Goal: Task Accomplishment & Management: Use online tool/utility

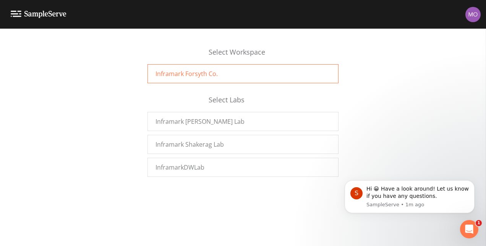
click at [187, 70] on span "Inframark Forsyth Co." at bounding box center [187, 73] width 62 height 9
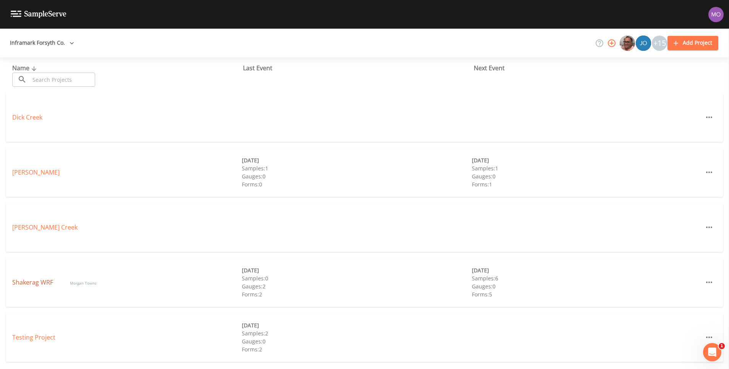
click at [19, 281] on link "Shakerag WRF" at bounding box center [33, 282] width 42 height 8
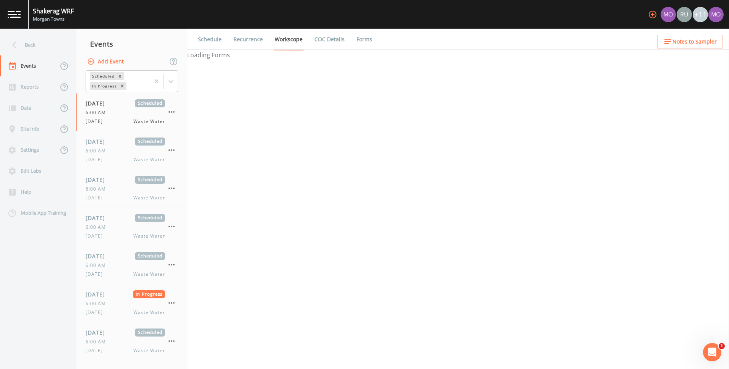
select select "b6a3c313-748b-4795-a028-792ad310bd60"
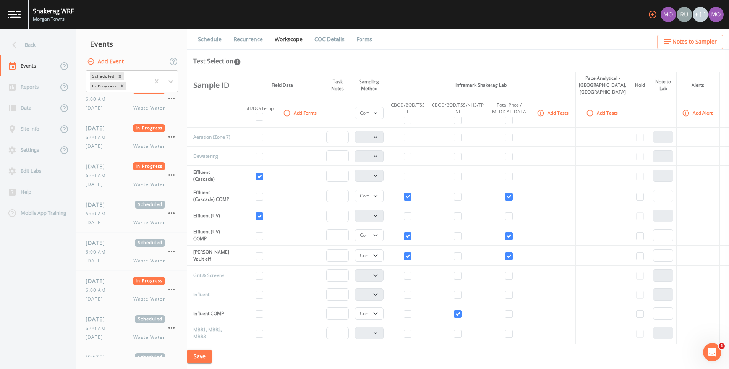
scroll to position [1046, 0]
click at [104, 283] on span "10/06/2025" at bounding box center [98, 281] width 25 height 8
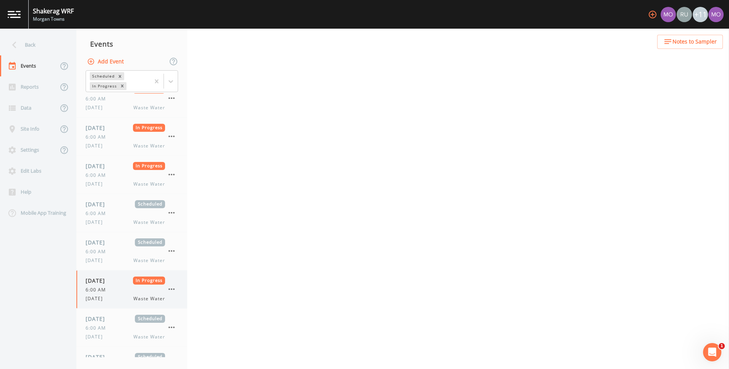
select select "092b3f94-5697-4c94-9891-da161916fdbb"
select select "b6a3c313-748b-4795-a028-792ad310bd60"
select select "092b3f94-5697-4c94-9891-da161916fdbb"
select select "b6a3c313-748b-4795-a028-792ad310bd60"
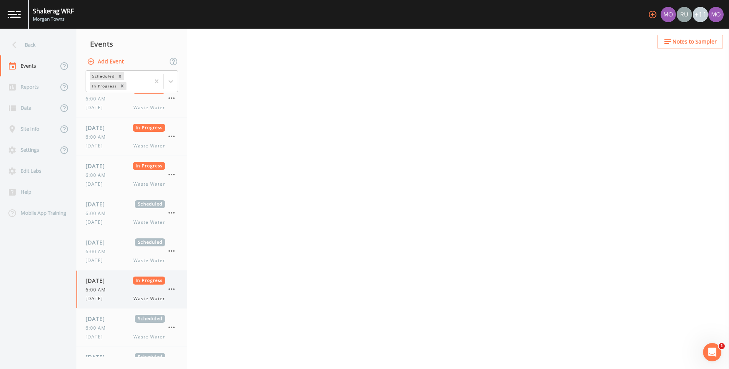
select select "b6a3c313-748b-4795-a028-792ad310bd60"
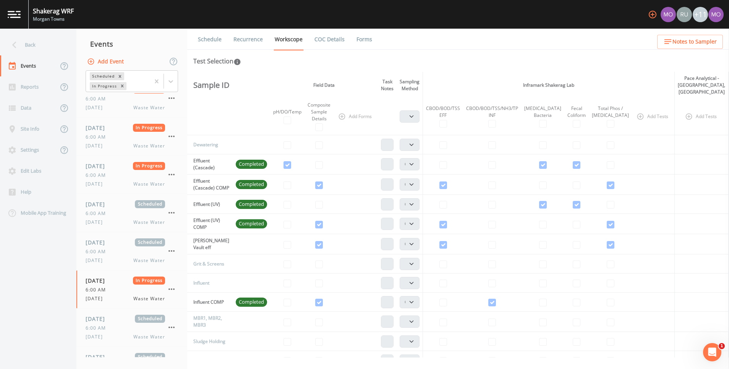
scroll to position [29, 0]
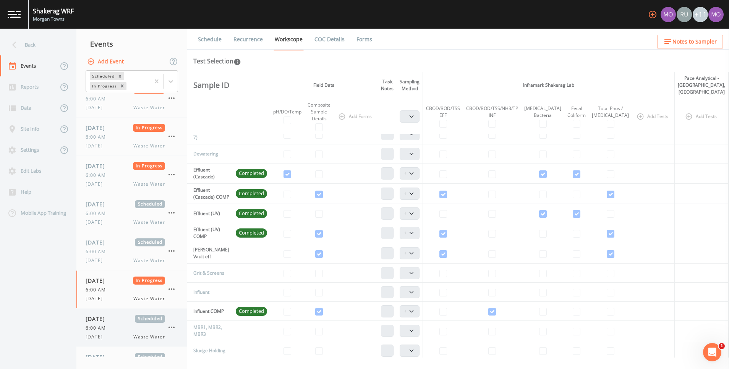
click at [104, 326] on span "6:00 AM" at bounding box center [98, 328] width 25 height 7
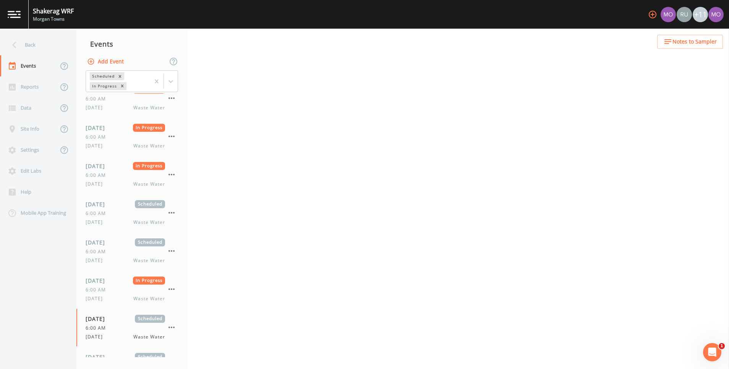
select select "092b3f94-5697-4c94-9891-da161916fdbb"
select select "b6a3c313-748b-4795-a028-792ad310bd60"
select select "092b3f94-5697-4c94-9891-da161916fdbb"
select select "b6a3c313-748b-4795-a028-792ad310bd60"
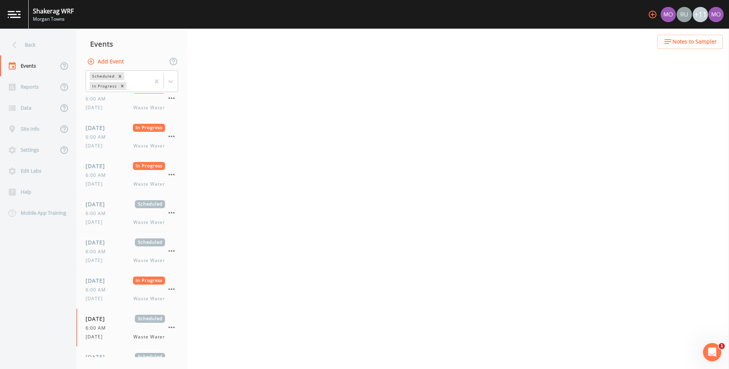
select select "b6a3c313-748b-4795-a028-792ad310bd60"
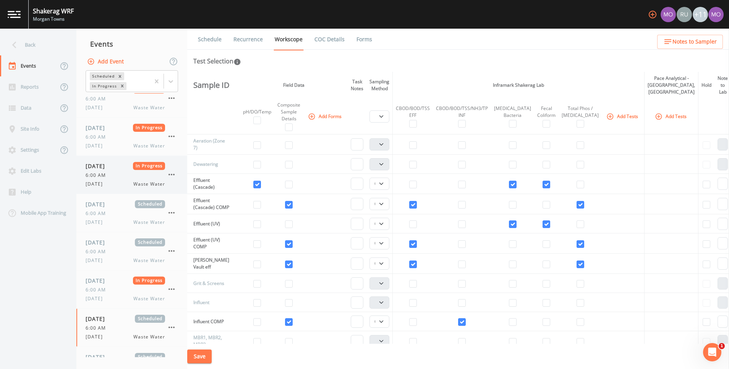
click at [148, 171] on div "10/03/2025 In Progress 6:00 AM FRIDAY Waste Water" at bounding box center [126, 175] width 80 height 26
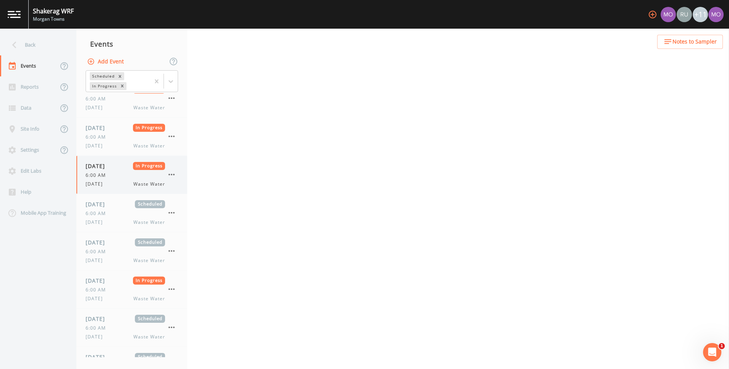
select select "b6a3c313-748b-4795-a028-792ad310bd60"
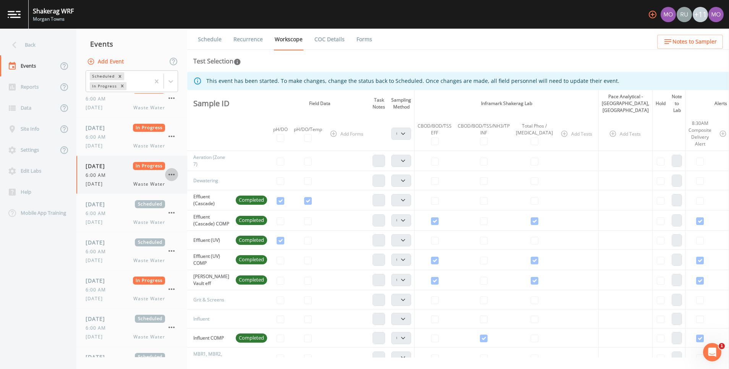
click at [170, 171] on icon "button" at bounding box center [171, 174] width 9 height 9
click at [190, 225] on li "Delete" at bounding box center [203, 220] width 77 height 14
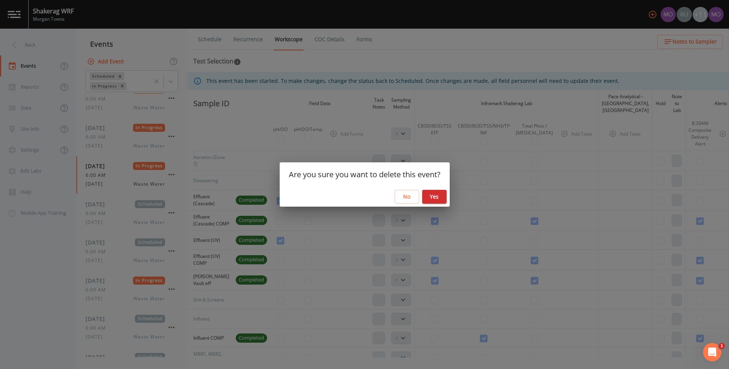
click at [405, 197] on button "No" at bounding box center [407, 197] width 24 height 14
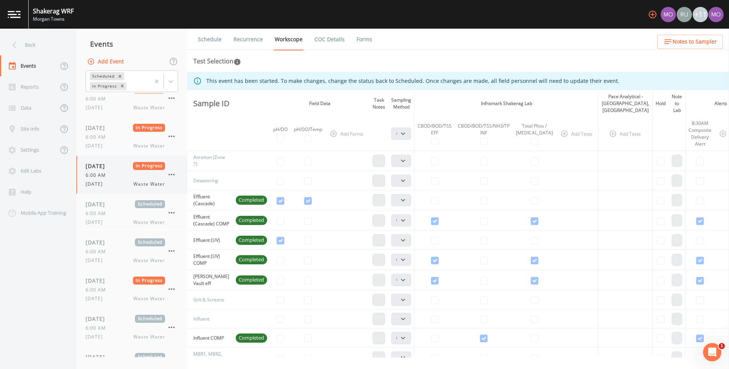
click at [176, 174] on icon "button" at bounding box center [171, 174] width 9 height 9
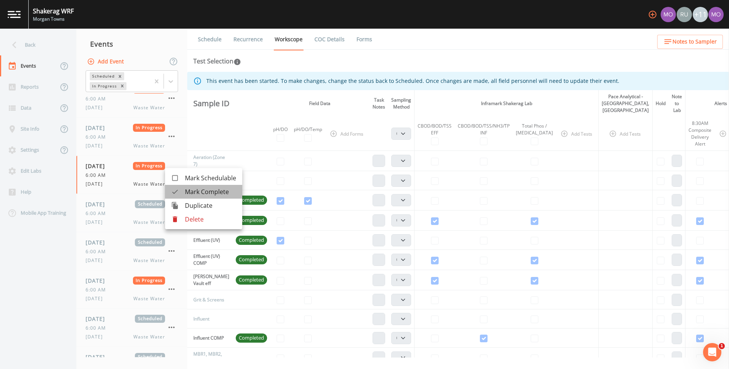
click at [199, 190] on span "Mark Complete" at bounding box center [210, 191] width 51 height 9
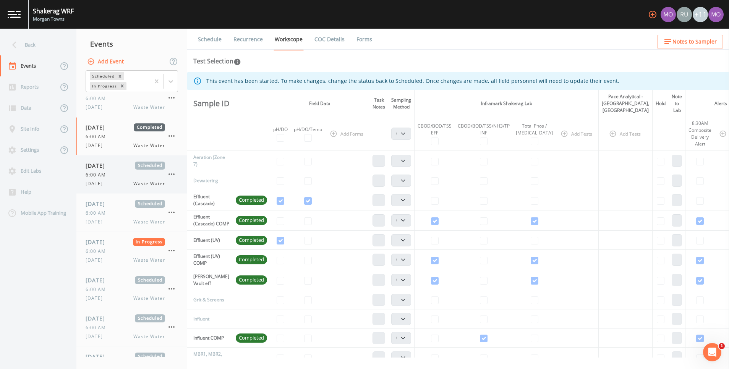
scroll to position [1086, 0]
click at [109, 284] on div "10/07/2025 Scheduled 6:00 AM TUESDAY Waste Water" at bounding box center [126, 288] width 80 height 26
select select "092b3f94-5697-4c94-9891-da161916fdbb"
select select "b6a3c313-748b-4795-a028-792ad310bd60"
select select "092b3f94-5697-4c94-9891-da161916fdbb"
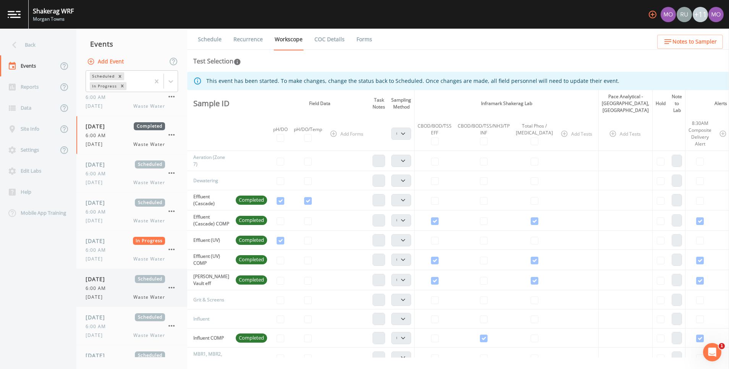
select select "b6a3c313-748b-4795-a028-792ad310bd60"
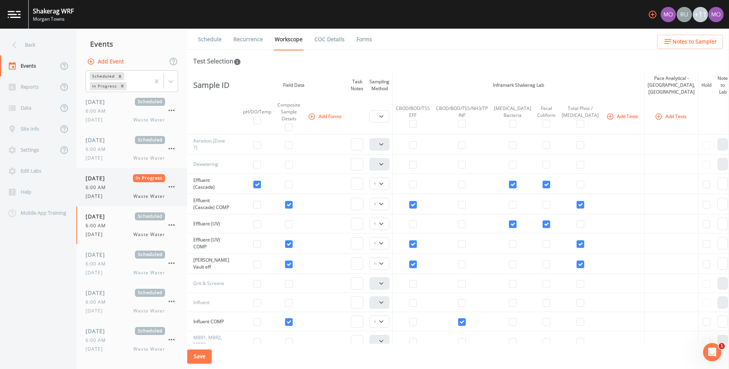
scroll to position [1111, 0]
click at [323, 114] on button "Add Forms" at bounding box center [326, 116] width 38 height 13
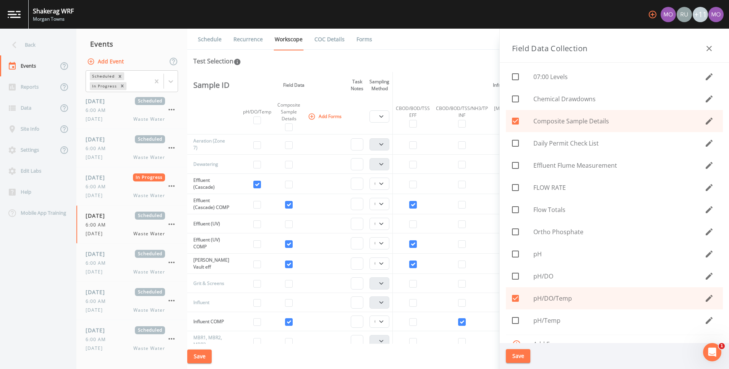
scroll to position [10, 0]
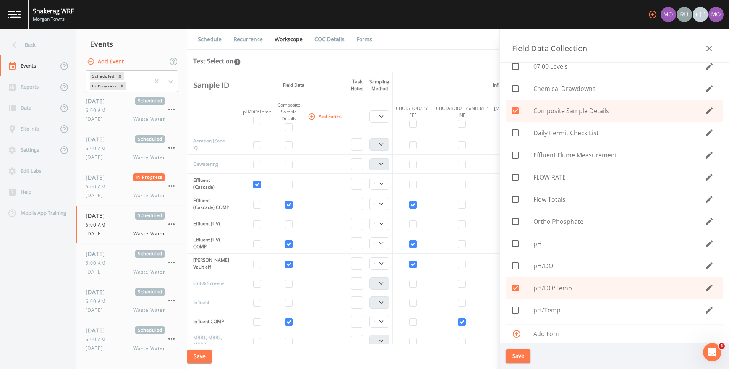
click at [708, 44] on button "button" at bounding box center [709, 48] width 15 height 15
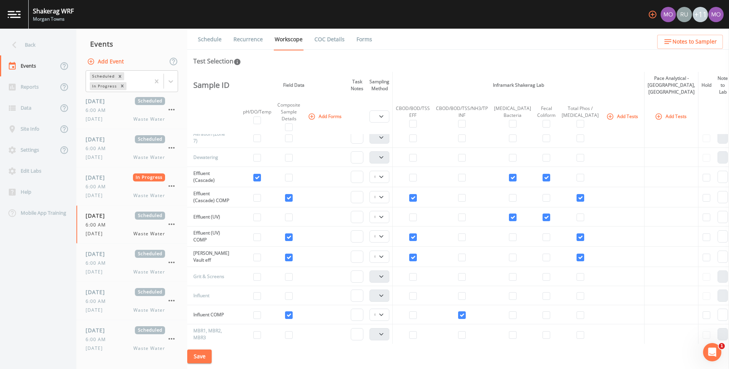
scroll to position [0, 0]
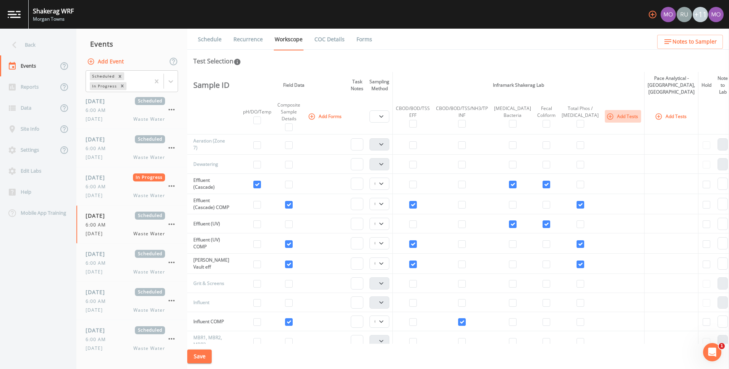
click at [605, 117] on button "Add Tests" at bounding box center [623, 116] width 36 height 13
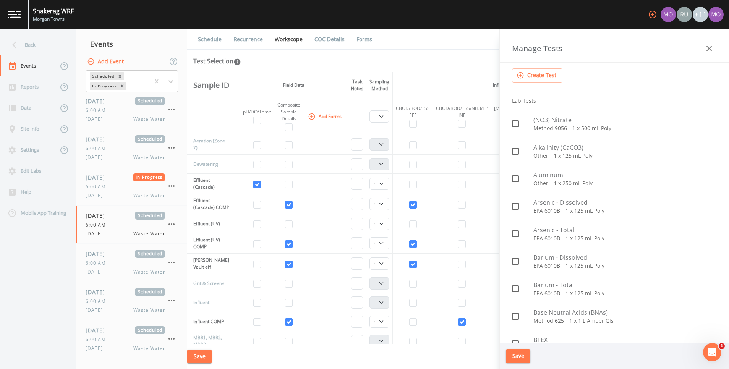
scroll to position [48, 0]
click at [515, 153] on icon at bounding box center [515, 152] width 9 height 9
checkbox input "true"
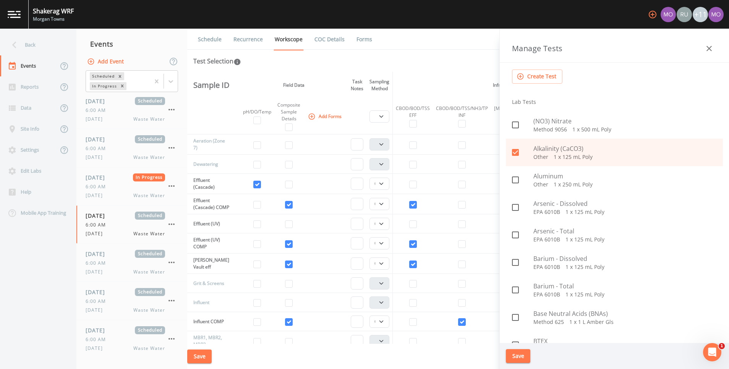
click at [518, 355] on button "Save" at bounding box center [518, 356] width 24 height 14
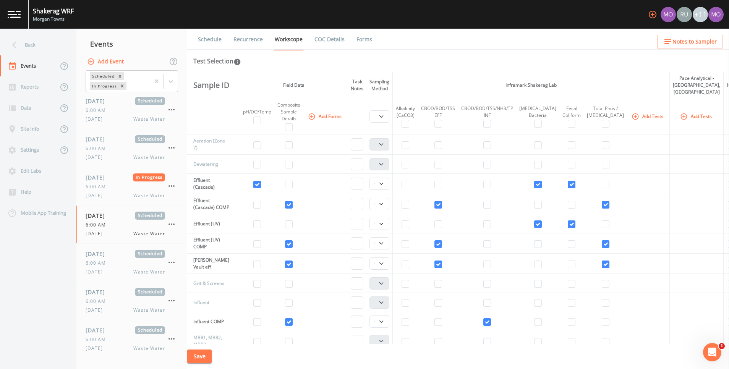
scroll to position [1, 0]
click at [407, 183] on input "checkbox" at bounding box center [406, 184] width 8 height 8
checkbox input "true"
click at [409, 202] on input "checkbox" at bounding box center [406, 204] width 8 height 8
checkbox input "true"
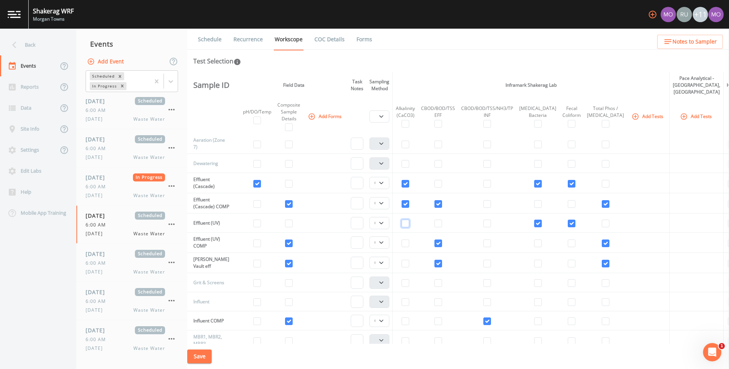
click at [409, 227] on input "checkbox" at bounding box center [406, 224] width 8 height 8
checkbox input "true"
click at [407, 246] on input "checkbox" at bounding box center [406, 244] width 8 height 8
checkbox input "false"
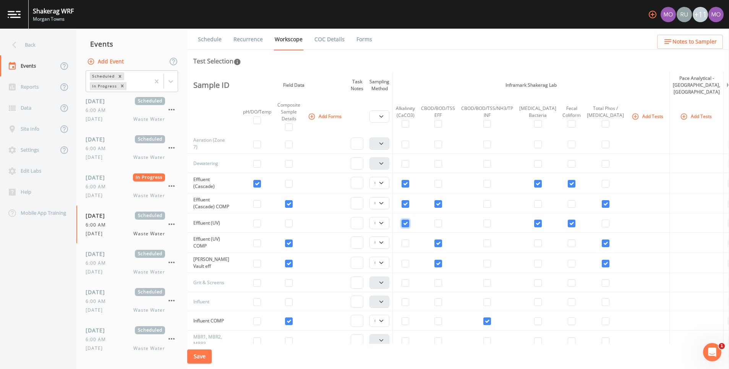
click at [409, 221] on input "checkbox" at bounding box center [406, 224] width 8 height 8
checkbox input "false"
click at [408, 201] on input "checkbox" at bounding box center [406, 204] width 8 height 8
checkbox input "false"
click at [408, 182] on input "checkbox" at bounding box center [406, 184] width 8 height 8
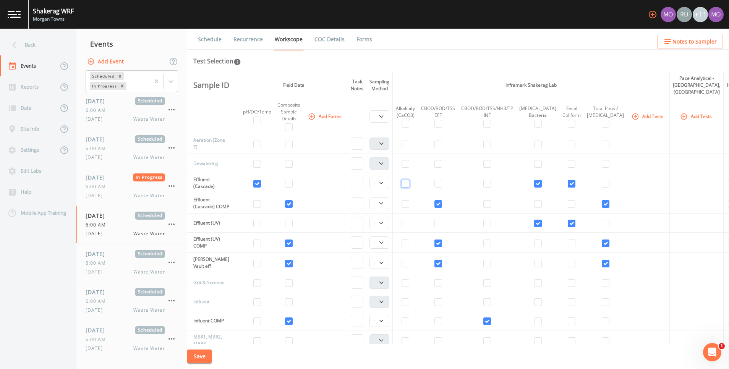
checkbox input "false"
click at [197, 199] on td "Effluent (Cascade) COMP" at bounding box center [209, 203] width 45 height 20
drag, startPoint x: 197, startPoint y: 199, endPoint x: 235, endPoint y: 206, distance: 38.5
click at [233, 206] on td "Effluent (Cascade) COMP" at bounding box center [209, 203] width 45 height 20
click at [602, 204] on input "checkbox" at bounding box center [606, 204] width 8 height 8
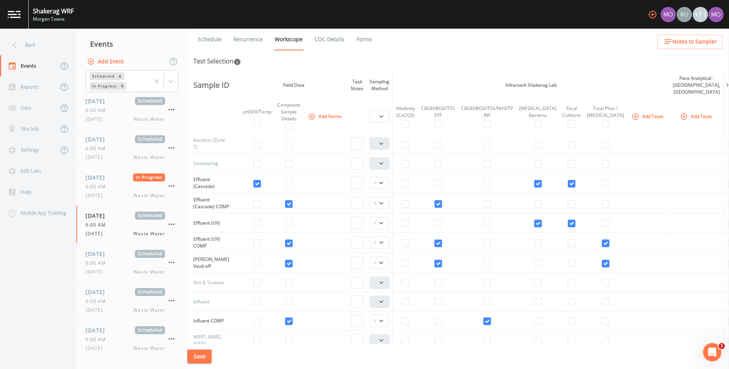
click at [585, 203] on td at bounding box center [605, 203] width 43 height 20
click at [584, 203] on td at bounding box center [605, 203] width 43 height 20
click at [602, 203] on input "checkbox" at bounding box center [606, 204] width 8 height 8
checkbox input "true"
click at [630, 115] on button "Add Tests" at bounding box center [648, 116] width 36 height 13
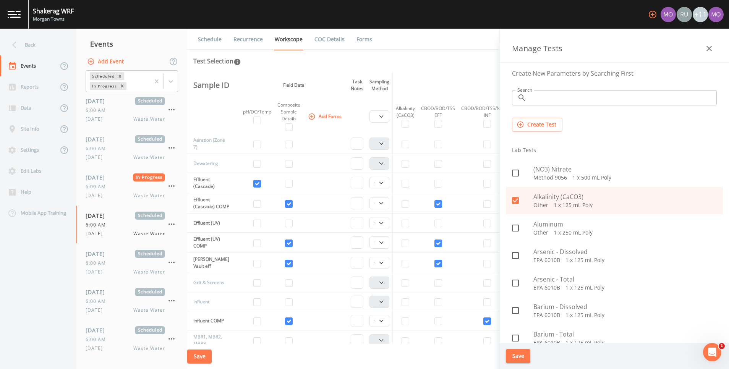
click at [517, 201] on icon at bounding box center [515, 200] width 7 height 7
checkbox input "false"
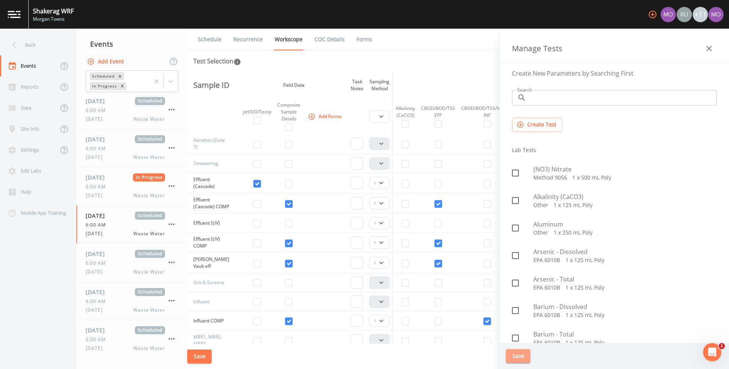
click at [518, 359] on button "Save" at bounding box center [518, 356] width 24 height 14
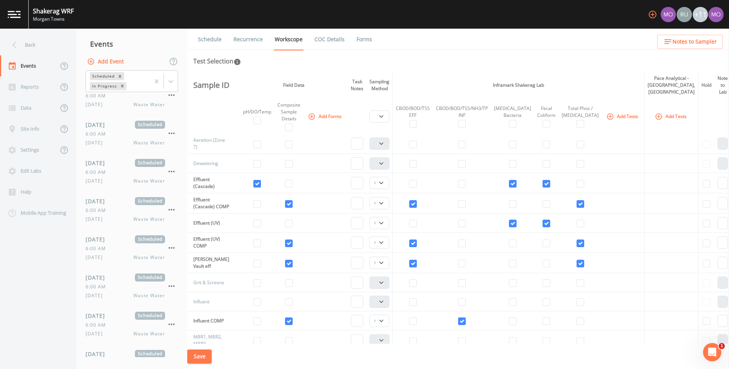
scroll to position [1571, 0]
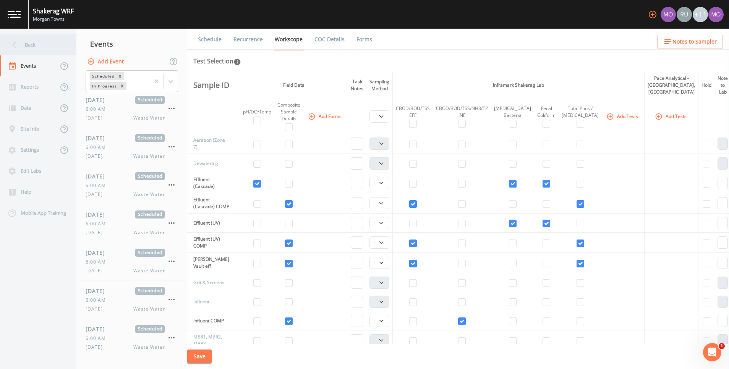
click at [15, 42] on icon at bounding box center [14, 44] width 13 height 13
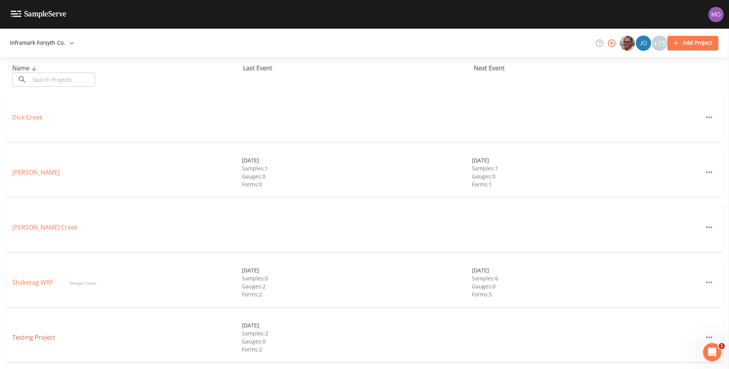
click at [30, 339] on link "Testing Project" at bounding box center [33, 337] width 43 height 8
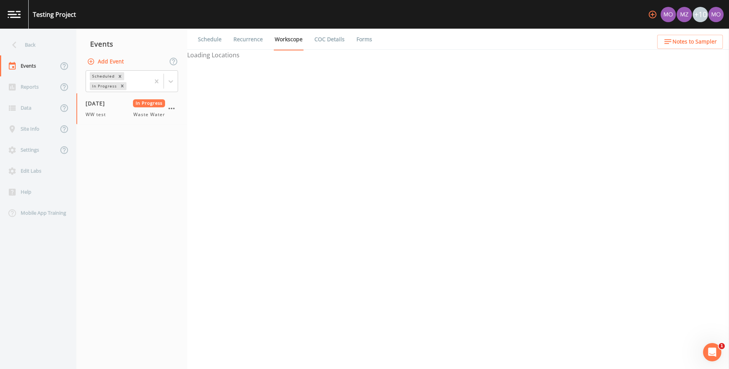
select select "b6a3c313-748b-4795-a028-792ad310bd60"
select select "092b3f94-5697-4c94-9891-da161916fdbb"
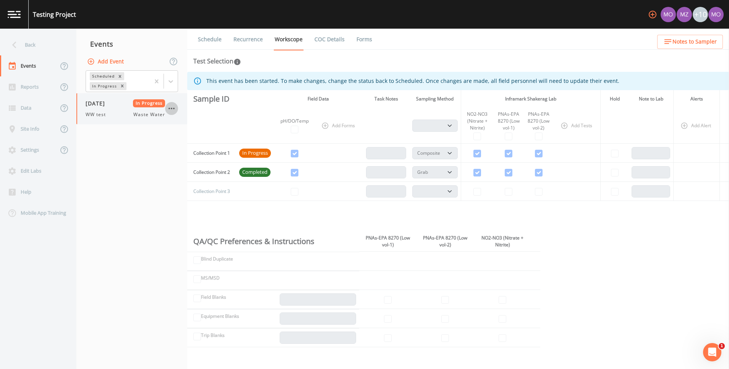
click at [172, 108] on icon "button" at bounding box center [171, 108] width 9 height 9
click at [192, 149] on p "Delete" at bounding box center [210, 153] width 51 height 9
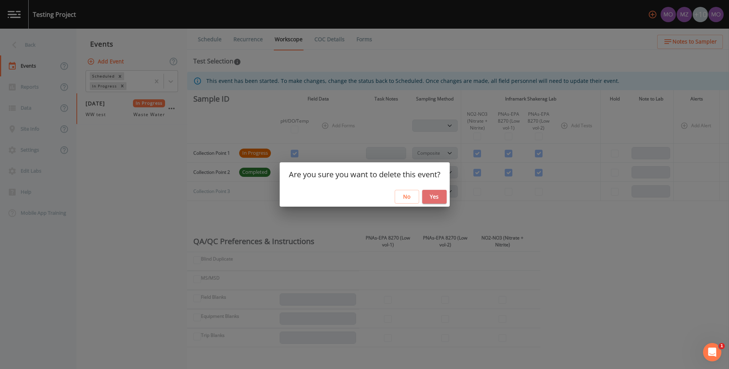
click at [434, 202] on button "Yes" at bounding box center [434, 197] width 24 height 14
select select "b6a3c313-748b-4795-a028-792ad310bd60"
select select "092b3f94-5697-4c94-9891-da161916fdbb"
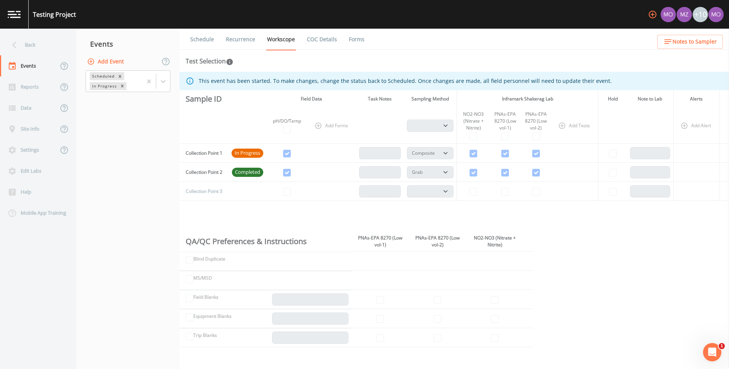
click at [110, 60] on button "Add Event" at bounding box center [106, 62] width 41 height 14
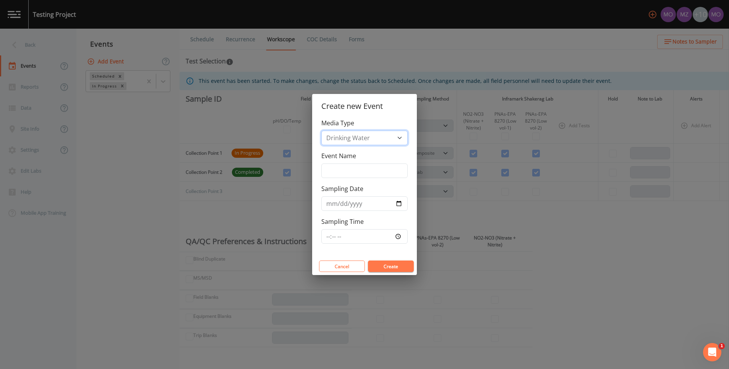
click at [401, 137] on select "Drinking Water Waste Water" at bounding box center [364, 138] width 86 height 15
select select "waste_water"
click at [321, 131] on select "Drinking Water Waste Water" at bounding box center [364, 138] width 86 height 15
click at [370, 173] on input "Event Name" at bounding box center [364, 171] width 86 height 15
type input "Monday"
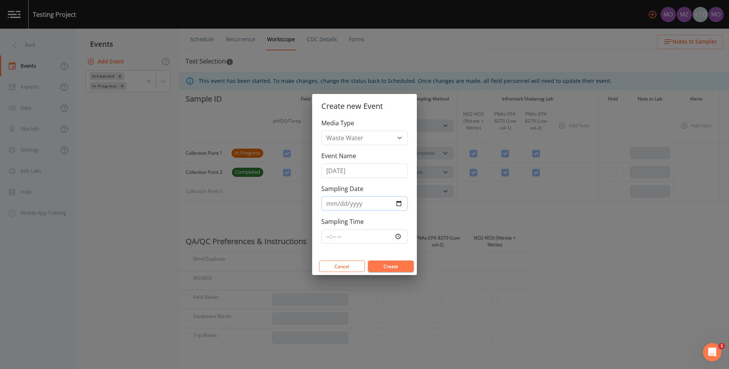
click at [346, 200] on input "Sampling Date" at bounding box center [364, 203] width 86 height 15
click at [333, 203] on input "Sampling Date" at bounding box center [364, 203] width 86 height 15
type input "2025-10-06"
click at [400, 233] on input "Sampling Time" at bounding box center [364, 236] width 86 height 15
type input "15:00"
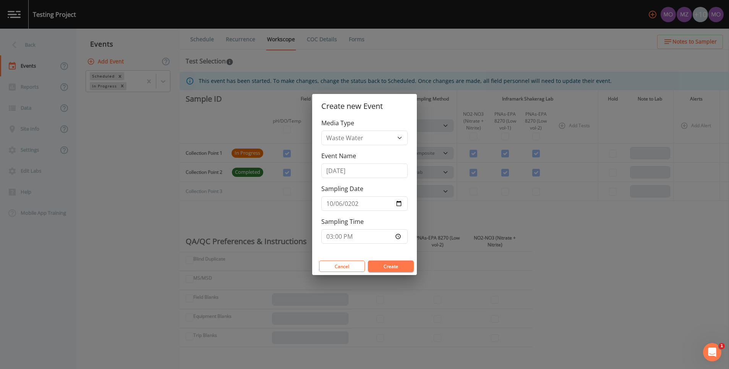
click at [406, 263] on button "Create" at bounding box center [391, 266] width 46 height 11
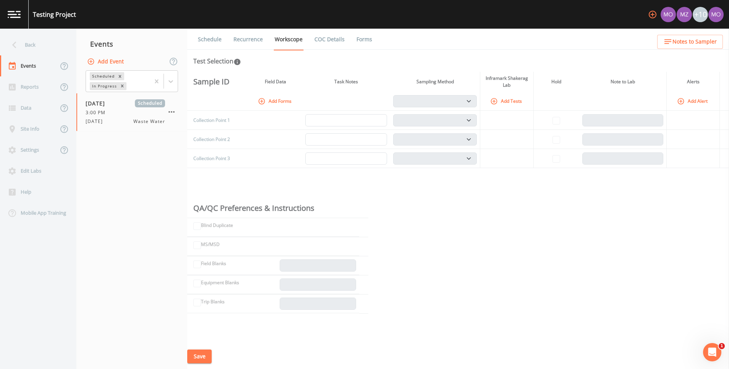
click at [209, 39] on link "Schedule" at bounding box center [210, 39] width 26 height 21
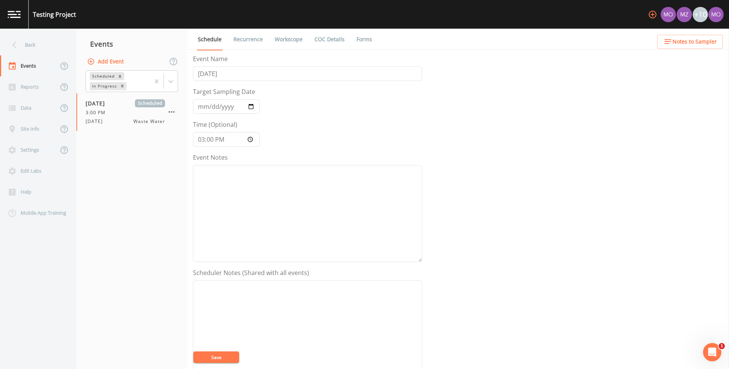
click at [250, 33] on link "Recurrence" at bounding box center [248, 39] width 32 height 21
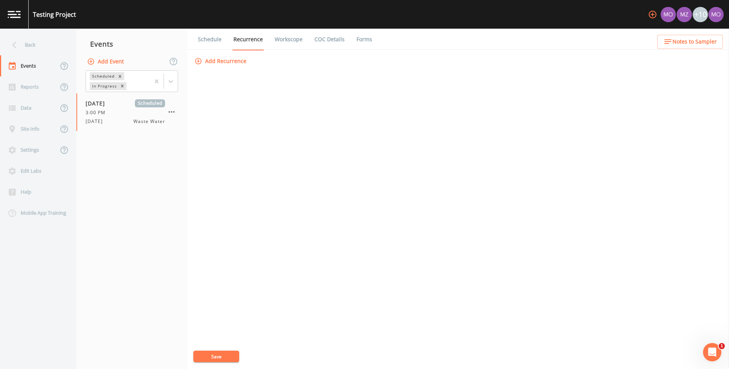
click at [285, 41] on link "Workscope" at bounding box center [289, 39] width 30 height 21
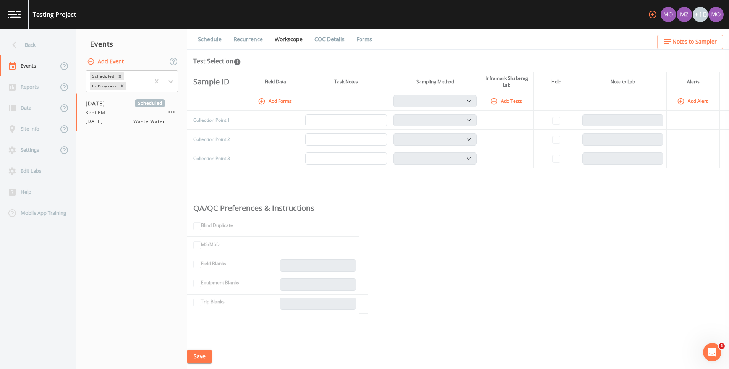
click at [490, 98] on icon "button" at bounding box center [494, 101] width 8 height 8
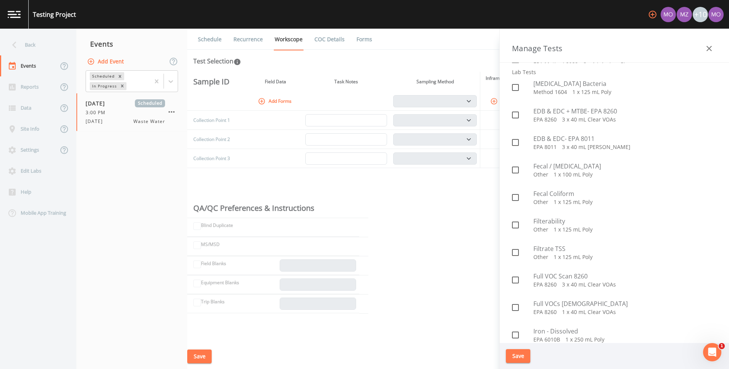
scroll to position [663, 0]
click at [514, 200] on icon at bounding box center [515, 198] width 9 height 9
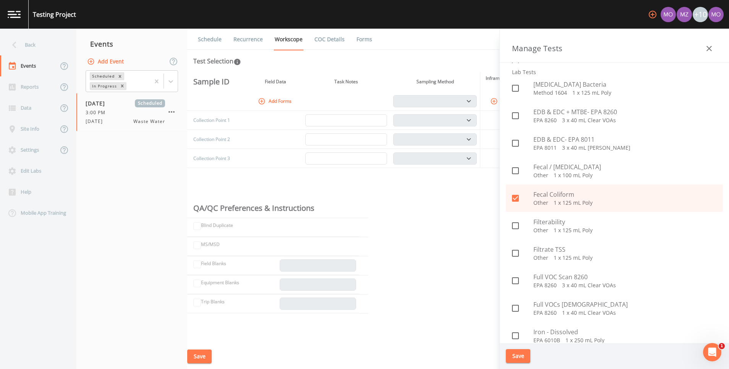
checkbox input "true"
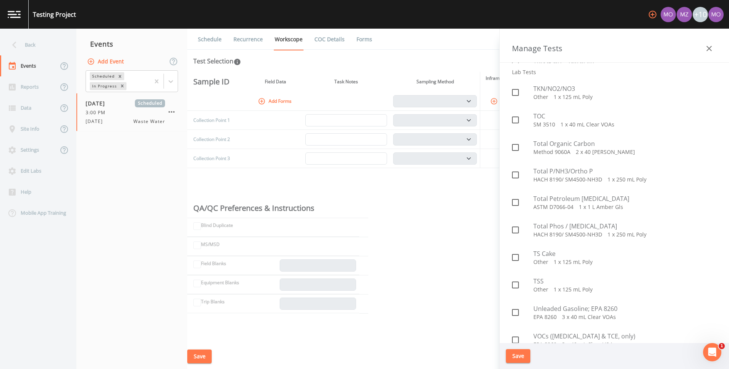
scroll to position [1870, 0]
click at [516, 282] on icon at bounding box center [515, 284] width 7 height 7
checkbox input "true"
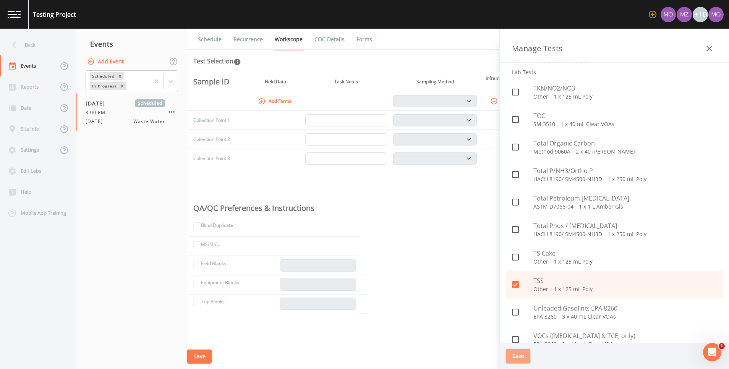
click at [528, 356] on button "Save" at bounding box center [518, 356] width 24 height 14
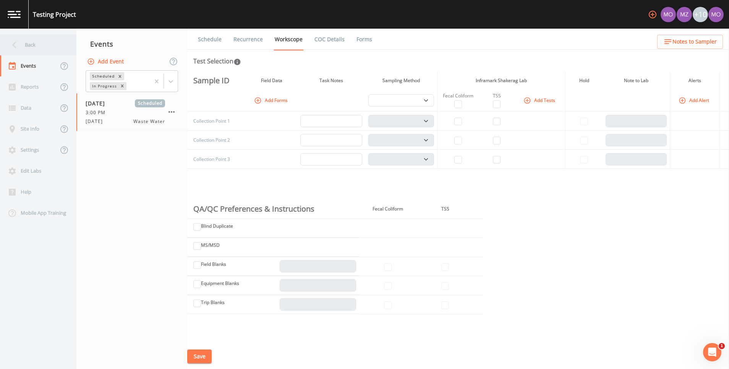
click at [30, 47] on div "Back" at bounding box center [34, 44] width 69 height 21
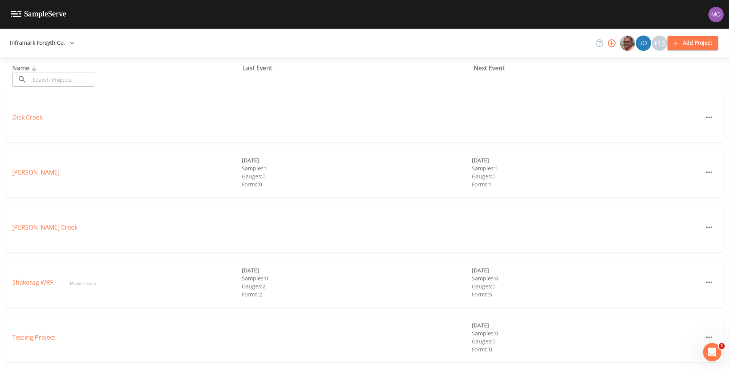
click at [13, 12] on img at bounding box center [39, 14] width 56 height 7
click at [60, 42] on button "Inframark Forsyth Co." at bounding box center [42, 43] width 70 height 14
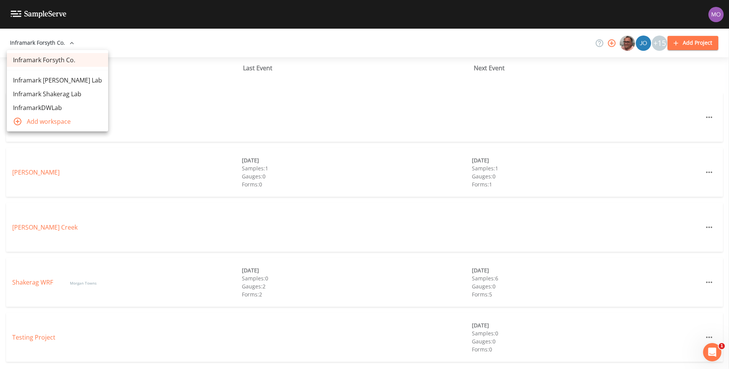
click at [56, 93] on link "Inframark Shakerag Lab" at bounding box center [57, 94] width 101 height 14
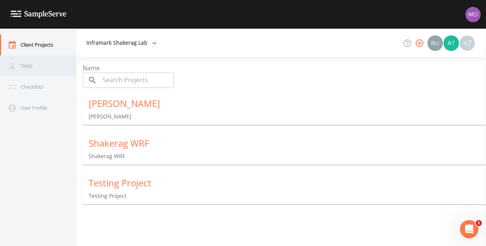
click at [42, 64] on div "Tests" at bounding box center [34, 65] width 69 height 21
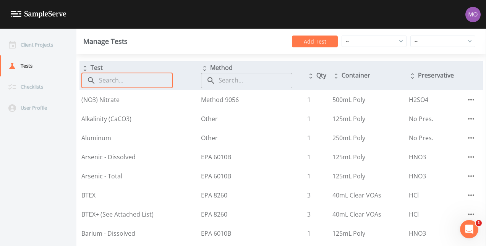
click at [125, 80] on input "text" at bounding box center [136, 80] width 74 height 15
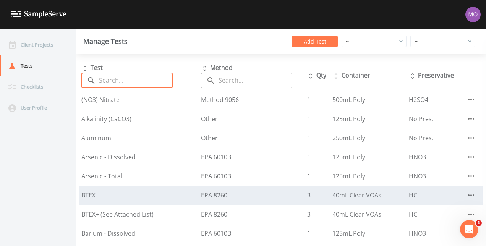
click at [125, 193] on div "BTEX" at bounding box center [139, 195] width 116 height 9
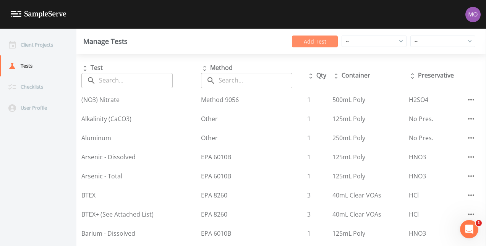
click at [316, 36] on button "Add Test" at bounding box center [315, 42] width 46 height 12
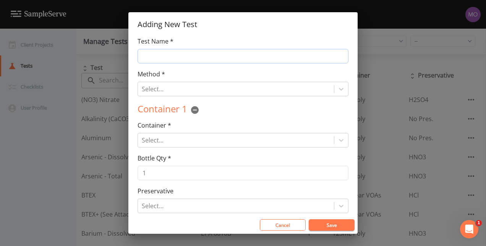
click at [279, 59] on input "Test Name *" at bounding box center [243, 56] width 211 height 15
type input "[PERSON_NAME] fav test"
click at [338, 92] on icon at bounding box center [342, 89] width 8 height 8
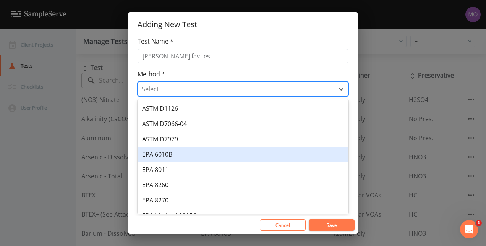
scroll to position [179, 0]
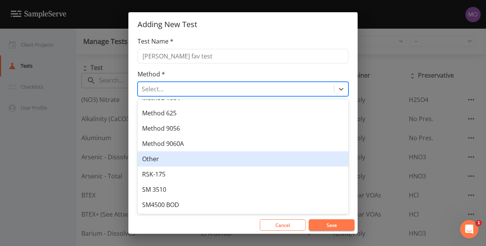
click at [284, 159] on div "Other" at bounding box center [243, 158] width 211 height 15
click at [284, 159] on div "Bottle Qty * 1" at bounding box center [243, 167] width 211 height 27
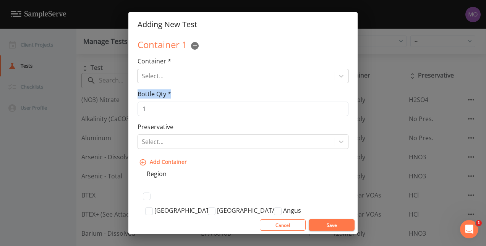
scroll to position [65, 0]
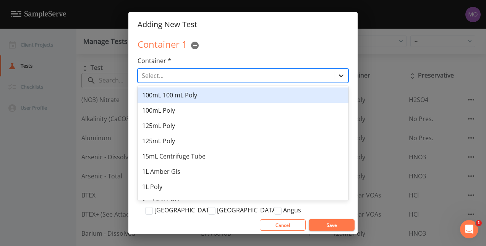
click at [342, 79] on icon at bounding box center [342, 76] width 8 height 8
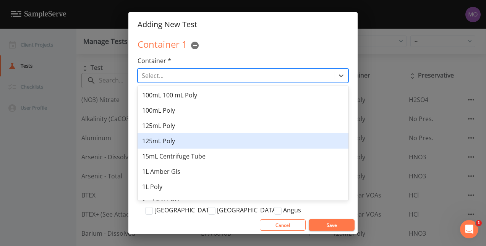
click at [290, 138] on div "125mL Poly" at bounding box center [243, 140] width 211 height 15
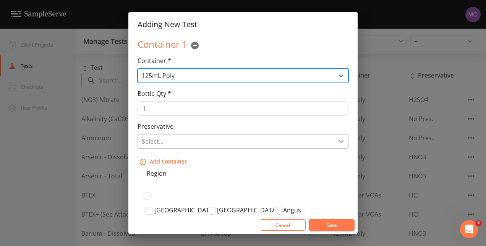
click at [338, 141] on icon at bounding box center [342, 142] width 8 height 8
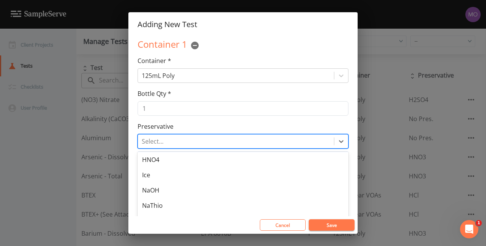
scroll to position [0, 0]
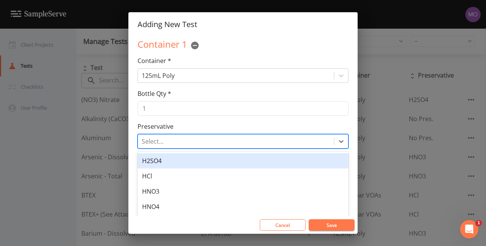
click at [250, 162] on div "H2SO4" at bounding box center [243, 160] width 211 height 15
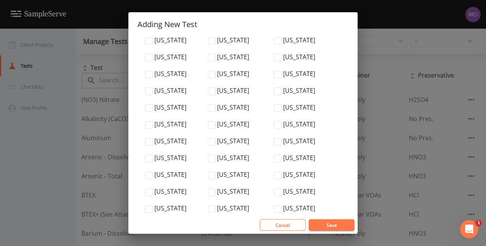
scroll to position [2658, 0]
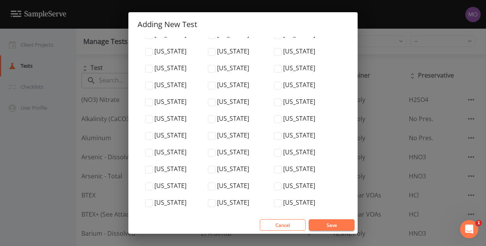
checkbox input "true"
click at [329, 223] on button "Save" at bounding box center [332, 224] width 46 height 11
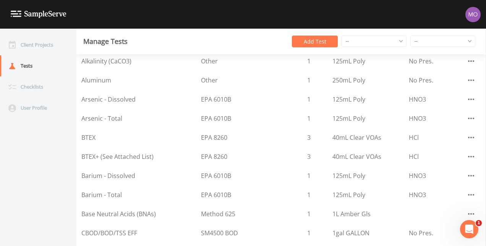
scroll to position [0, 0]
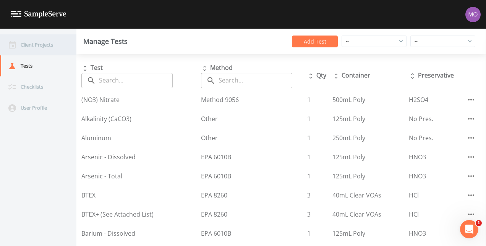
click at [30, 48] on div "Client Projects" at bounding box center [34, 44] width 69 height 21
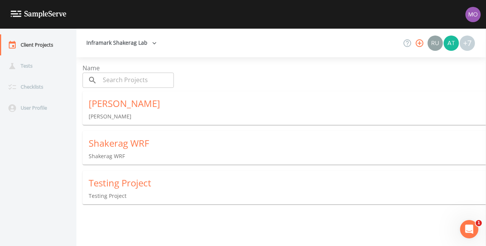
click at [125, 145] on div "Shakerag WRF" at bounding box center [288, 143] width 398 height 12
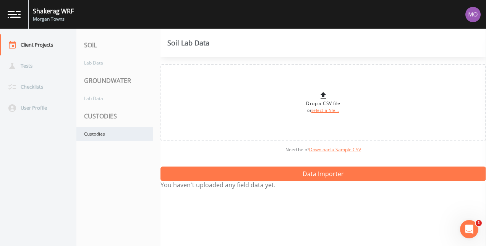
click at [101, 132] on div "Custodies" at bounding box center [114, 134] width 76 height 14
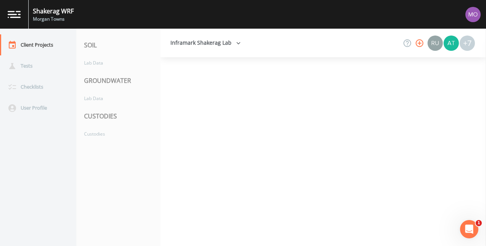
click at [235, 43] on icon "button" at bounding box center [239, 43] width 8 height 8
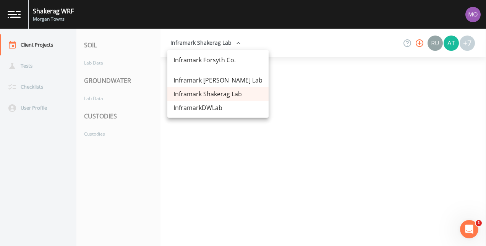
click at [234, 43] on div at bounding box center [243, 123] width 486 height 246
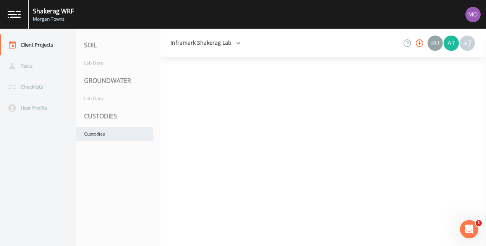
click at [97, 139] on div "Custodies" at bounding box center [114, 134] width 76 height 14
click at [96, 132] on div "Custodies" at bounding box center [114, 134] width 76 height 14
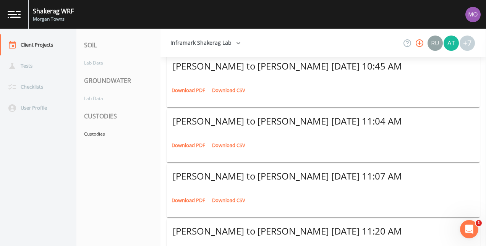
scroll to position [230, 0]
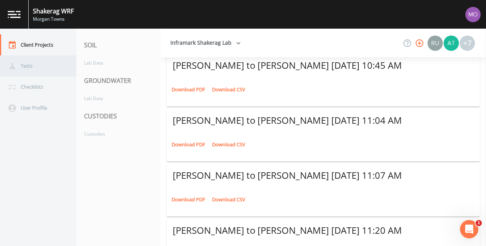
click at [29, 68] on div "Tests" at bounding box center [34, 65] width 69 height 21
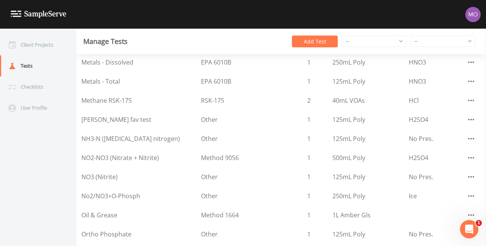
scroll to position [930, 0]
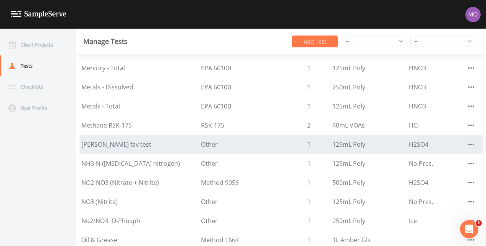
click at [155, 146] on div "[PERSON_NAME] fav test" at bounding box center [139, 144] width 116 height 9
click at [467, 143] on icon "button" at bounding box center [471, 144] width 9 height 9
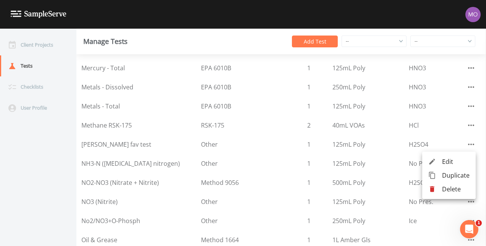
click at [453, 190] on span "Delete" at bounding box center [456, 189] width 28 height 9
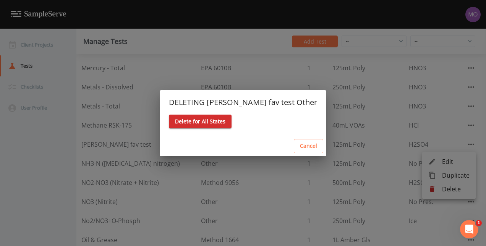
click at [232, 124] on button "Delete for All States" at bounding box center [200, 122] width 63 height 14
